Goal: Task Accomplishment & Management: Use online tool/utility

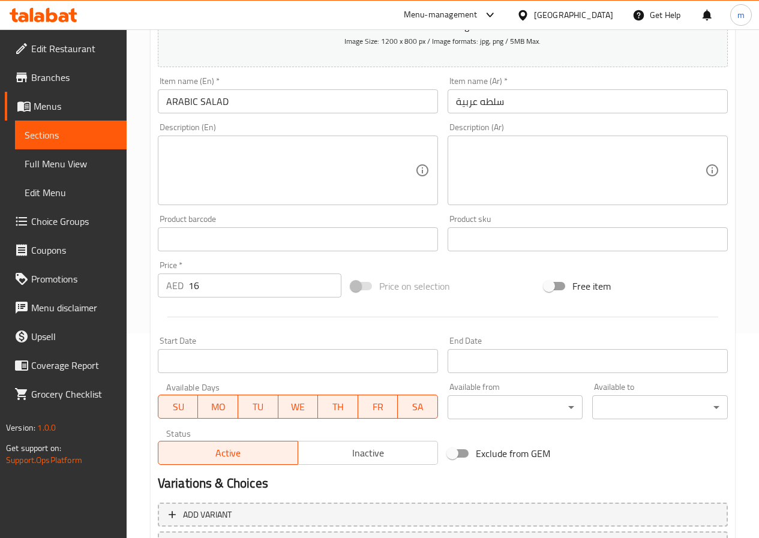
scroll to position [300, 0]
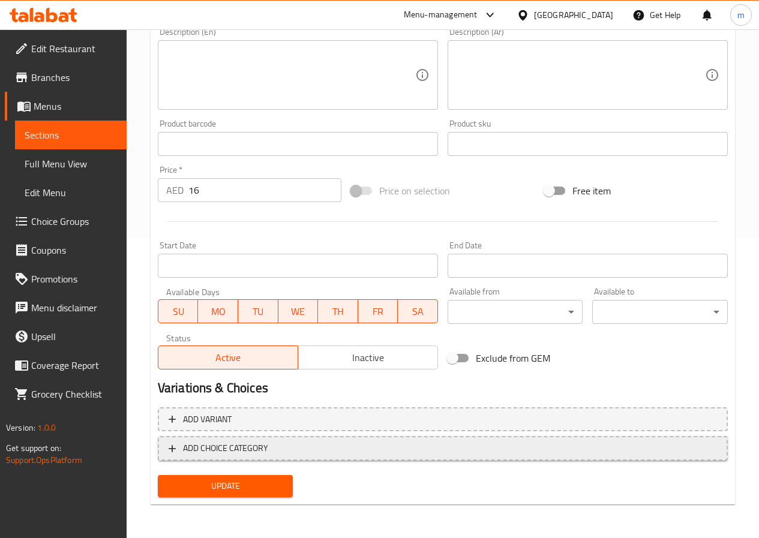
click at [247, 445] on span "ADD CHOICE CATEGORY" at bounding box center [225, 448] width 85 height 15
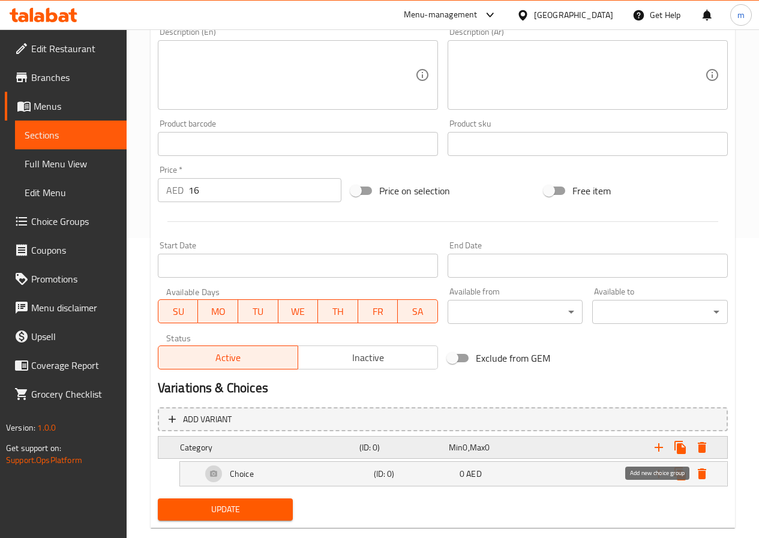
click at [664, 451] on icon "Expand" at bounding box center [659, 447] width 14 height 14
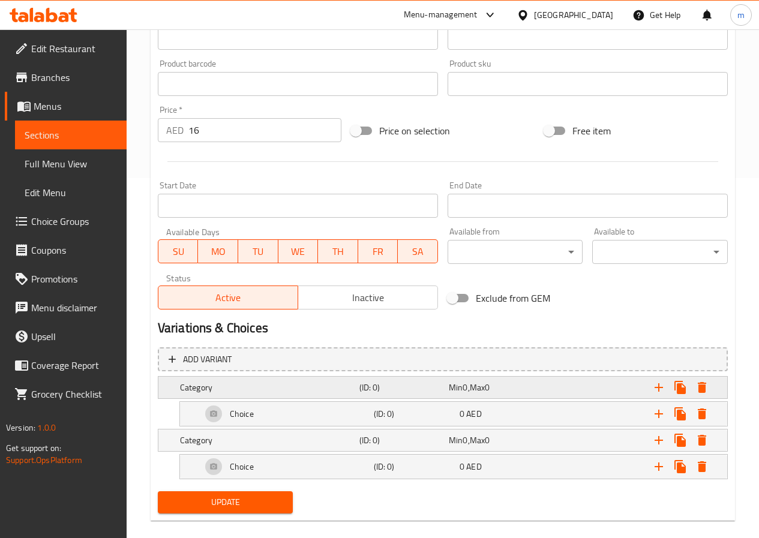
scroll to position [376, 0]
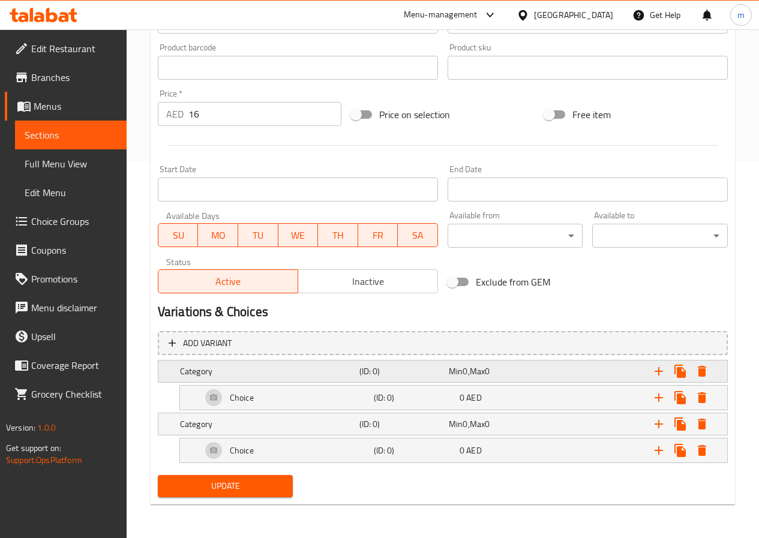
click at [314, 365] on h5 "Category" at bounding box center [267, 371] width 175 height 12
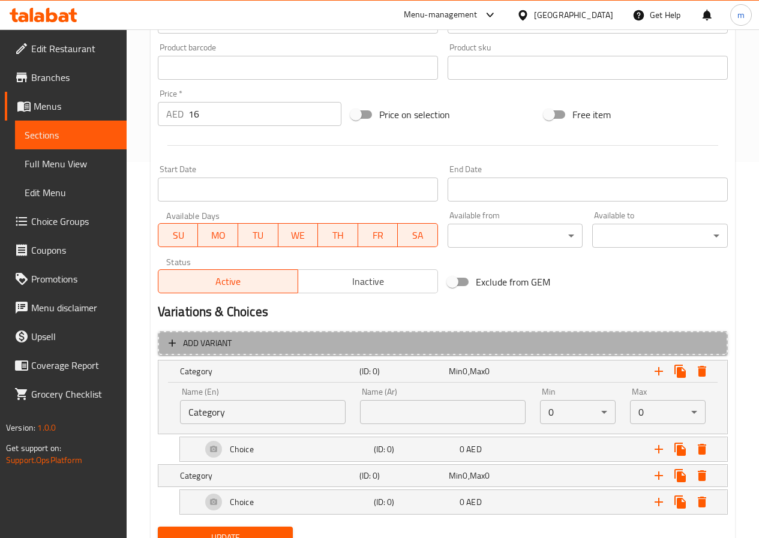
click at [397, 345] on span "Add variant" at bounding box center [443, 343] width 548 height 15
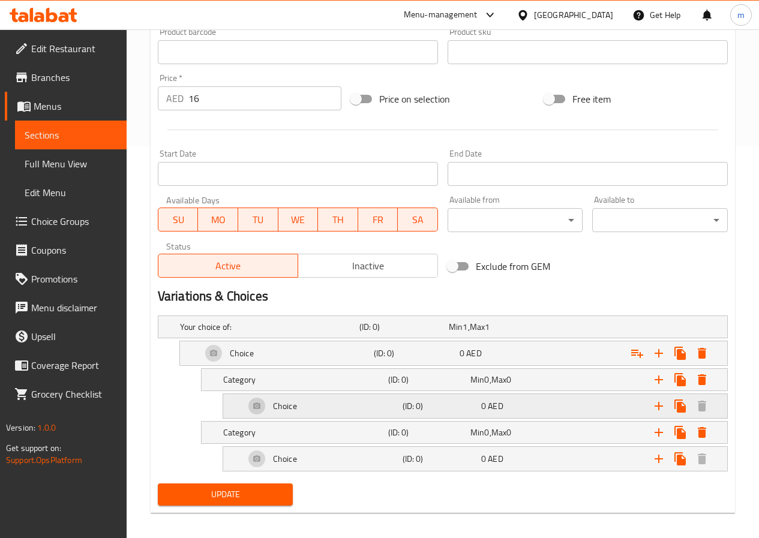
scroll to position [400, 0]
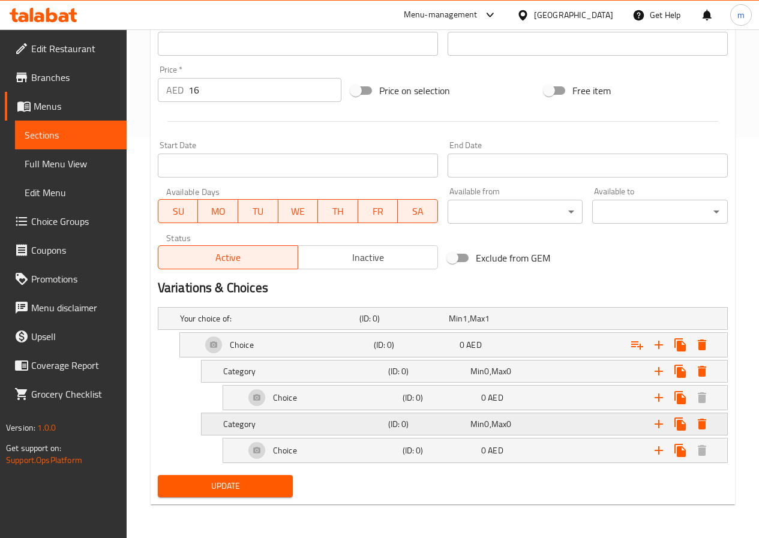
click at [311, 325] on h5 "Category" at bounding box center [267, 319] width 175 height 12
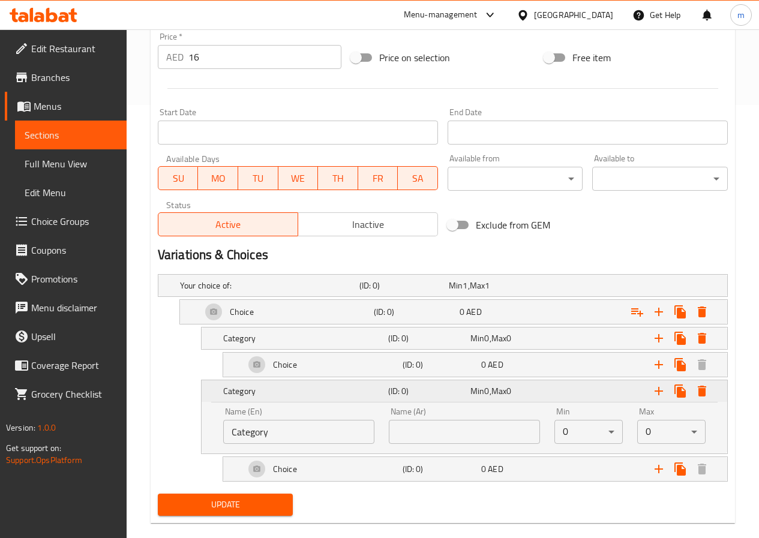
scroll to position [452, 0]
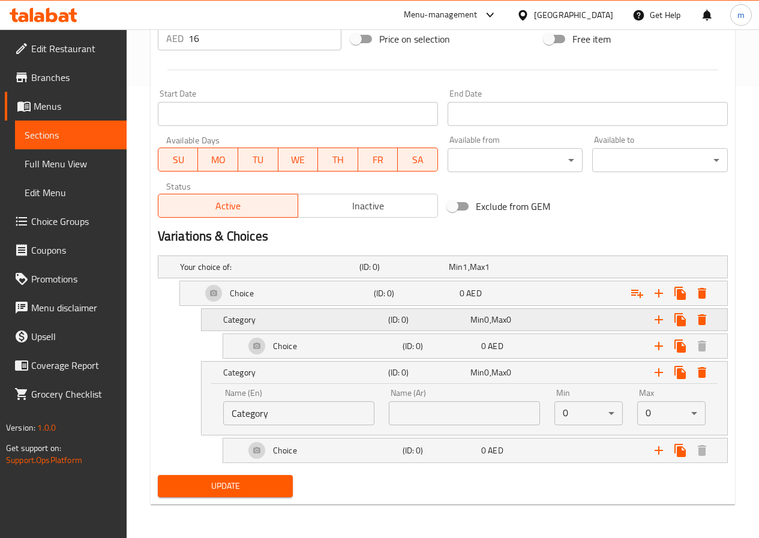
click at [317, 273] on h5 "Category" at bounding box center [267, 267] width 175 height 12
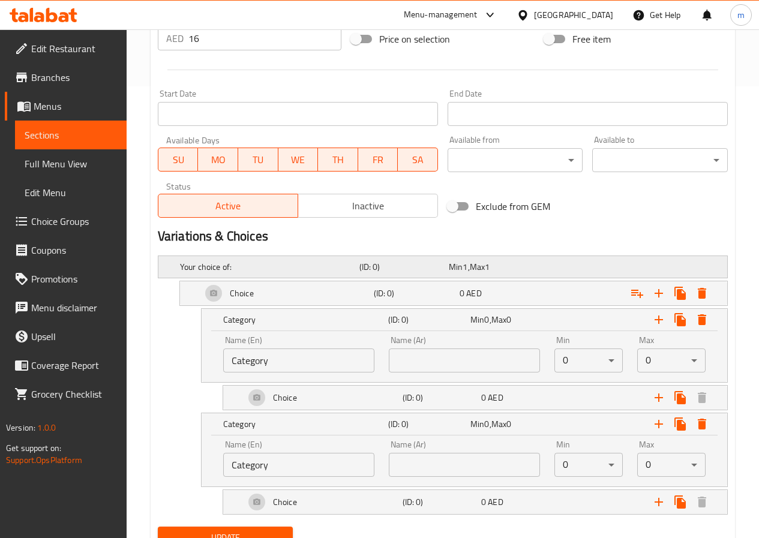
click at [306, 268] on h5 "Your choice of:" at bounding box center [267, 267] width 175 height 12
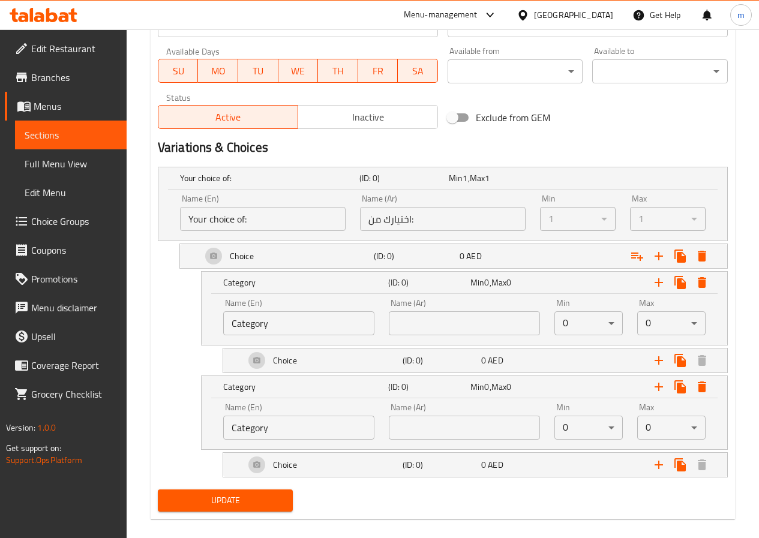
scroll to position [555, 0]
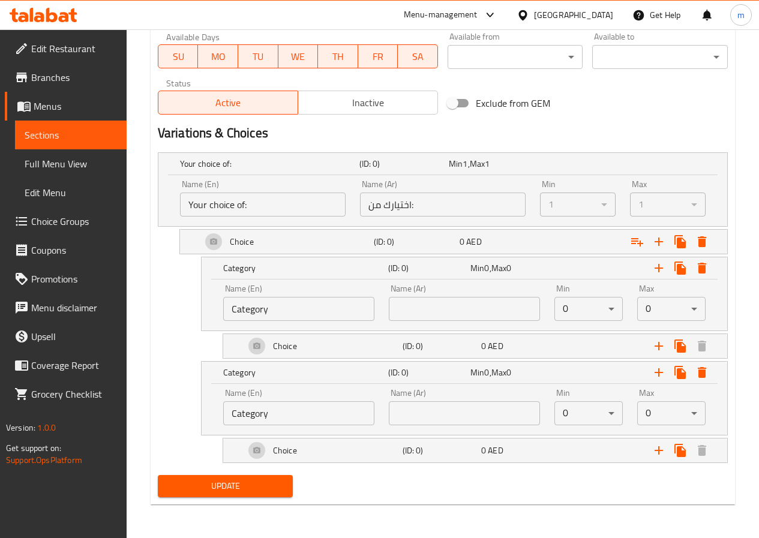
click at [343, 140] on h2 "Variations & Choices" at bounding box center [443, 133] width 570 height 18
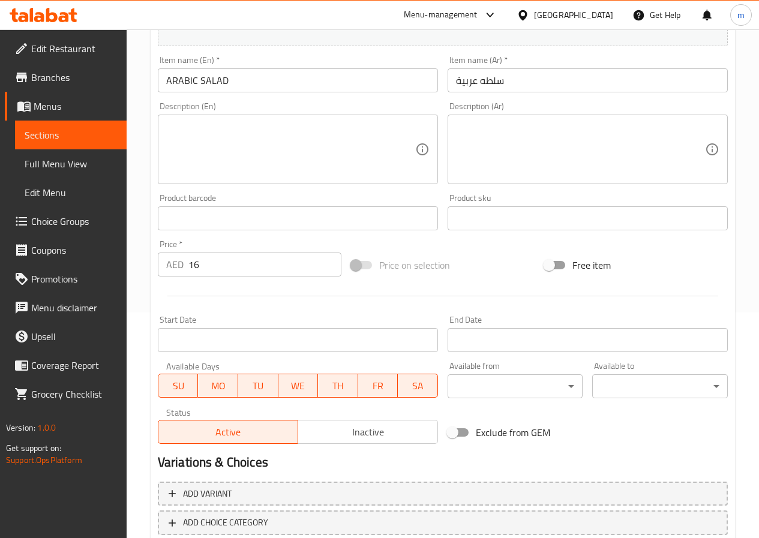
scroll to position [300, 0]
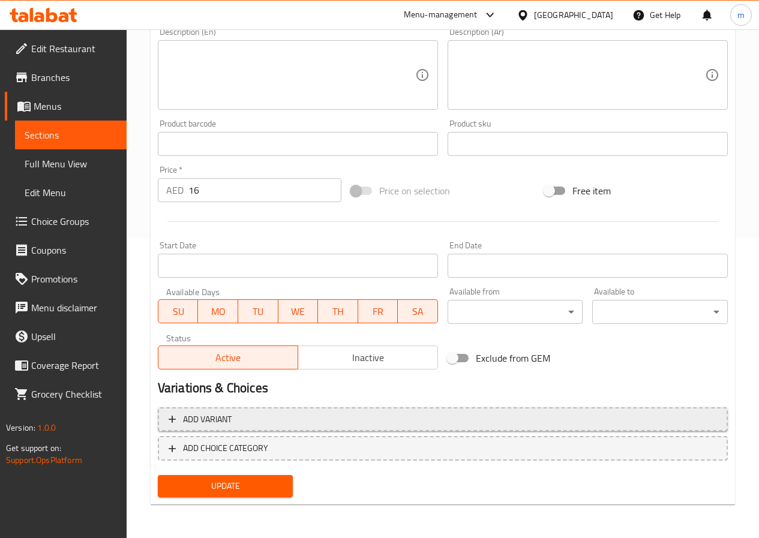
click at [230, 412] on span "Add variant" at bounding box center [207, 419] width 49 height 15
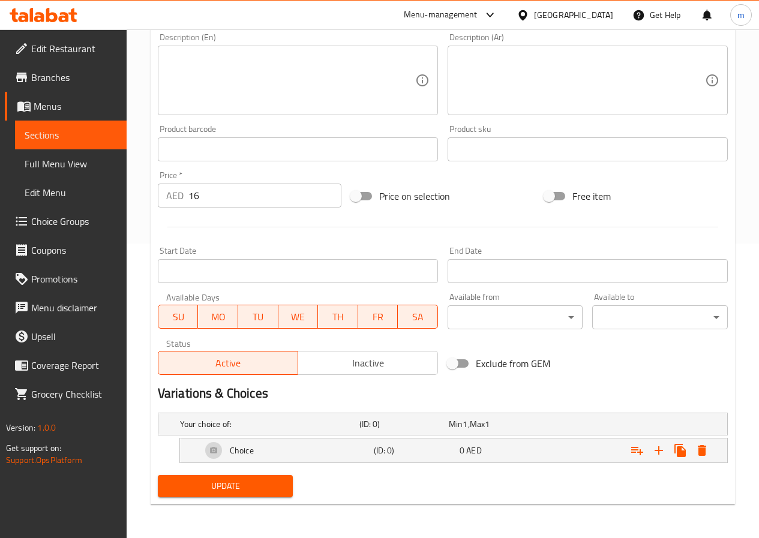
scroll to position [295, 0]
click at [265, 420] on h5 "Your choice of:" at bounding box center [267, 424] width 175 height 12
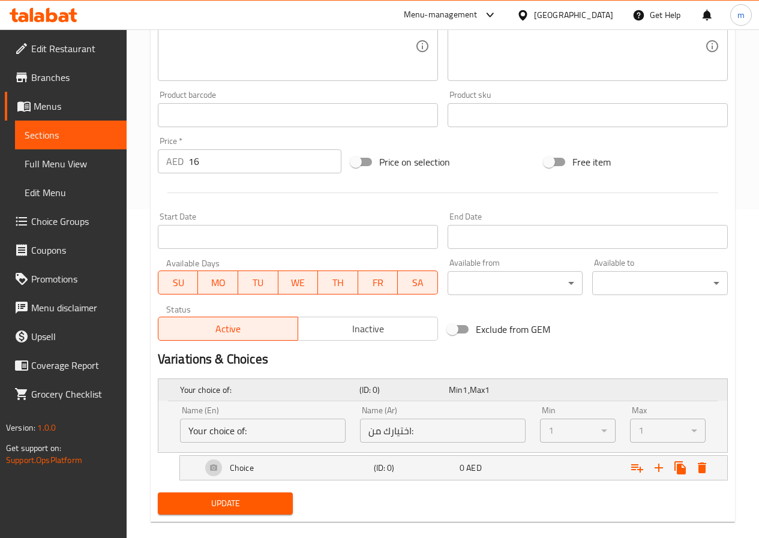
scroll to position [346, 0]
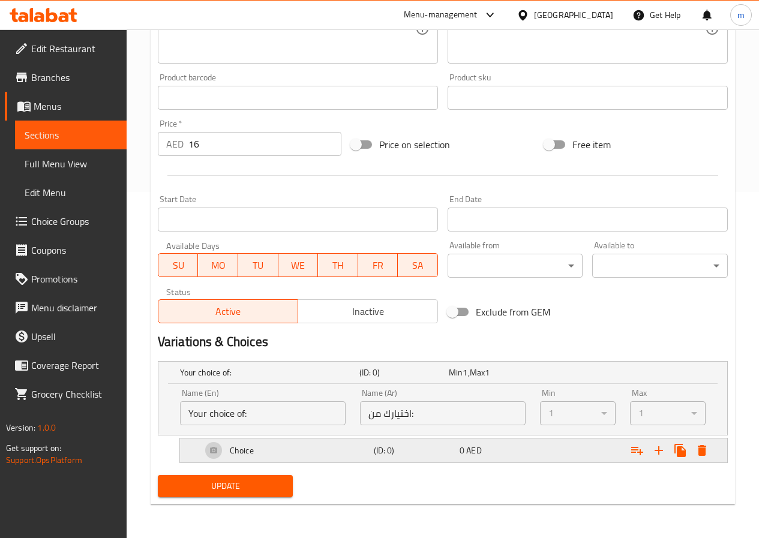
click at [283, 381] on div "Choice" at bounding box center [267, 372] width 179 height 17
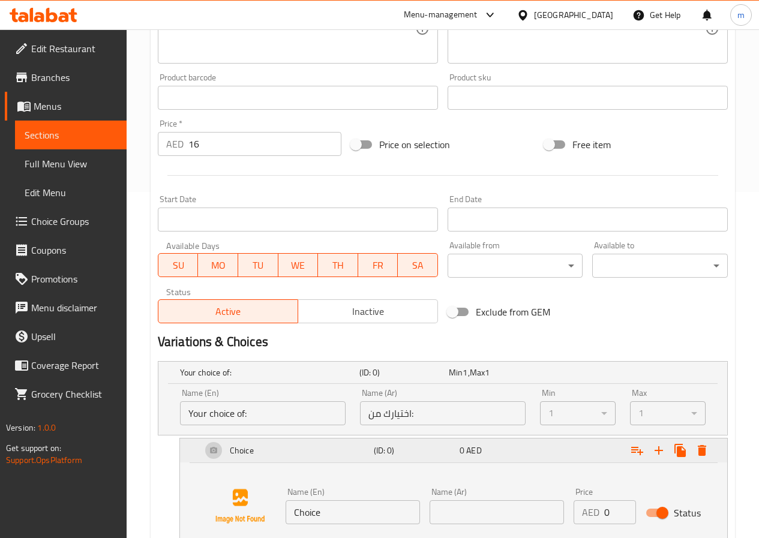
scroll to position [438, 0]
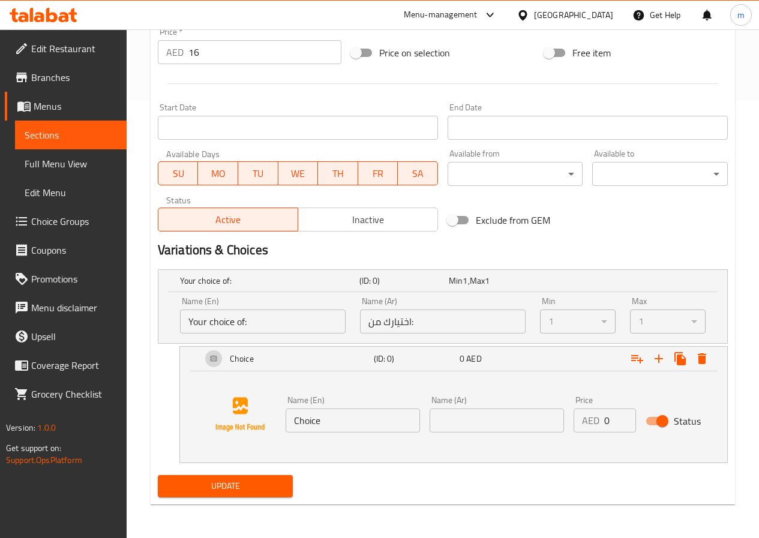
click at [294, 323] on input "Your choice of:" at bounding box center [263, 322] width 166 height 24
click at [391, 321] on input "اختيارك من:" at bounding box center [443, 322] width 166 height 24
click at [454, 320] on input "اختيارك من:" at bounding box center [443, 322] width 166 height 24
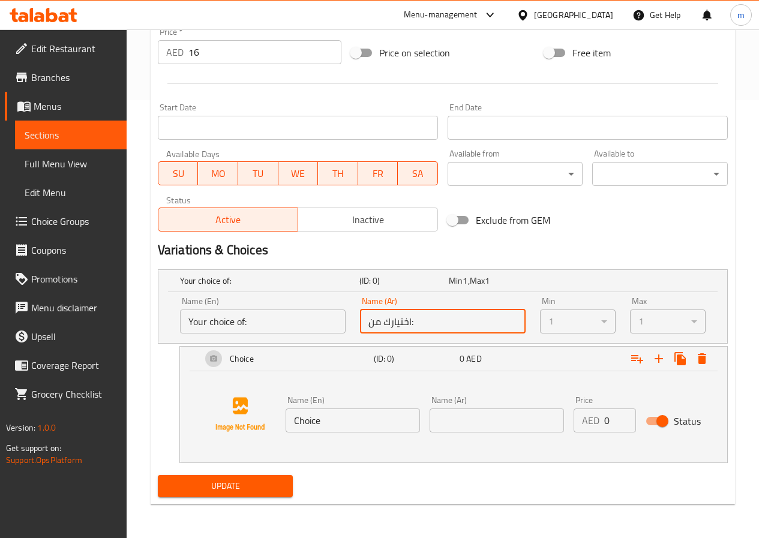
click at [373, 416] on input "Choice" at bounding box center [353, 421] width 134 height 24
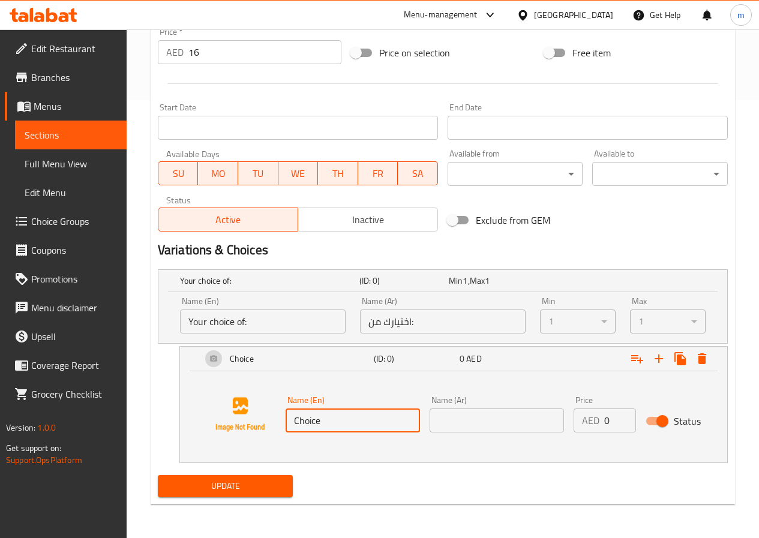
click at [373, 416] on input "Choice" at bounding box center [353, 421] width 134 height 24
